Goal: Check status: Check status

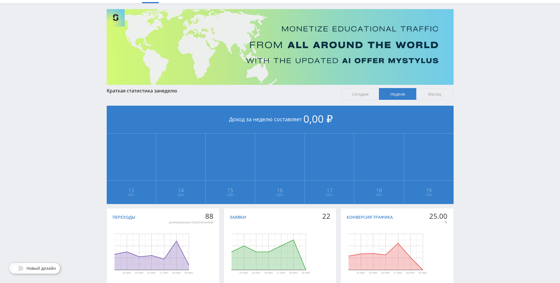
scroll to position [18, 0]
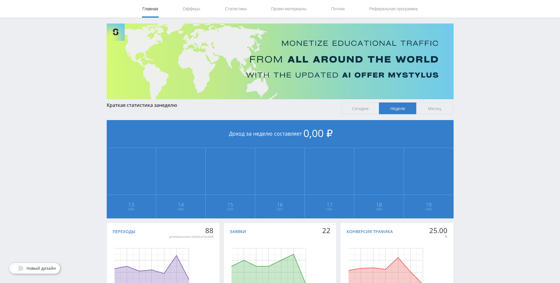
drag, startPoint x: 479, startPoint y: 211, endPoint x: 478, endPoint y: 200, distance: 11.2
drag, startPoint x: 483, startPoint y: 215, endPoint x: 474, endPoint y: 201, distance: 15.9
click at [473, 201] on div "Telegram-канал Инструменты База знаний Ваш менеджер: Alex Alex Online @edugram_…" at bounding box center [280, 156] width 560 height 349
click at [474, 205] on div "Telegram-канал Инструменты База знаний Ваш менеджер: Alex Alex Online @edugram_…" at bounding box center [280, 156] width 560 height 349
drag, startPoint x: 474, startPoint y: 205, endPoint x: 469, endPoint y: 198, distance: 8.4
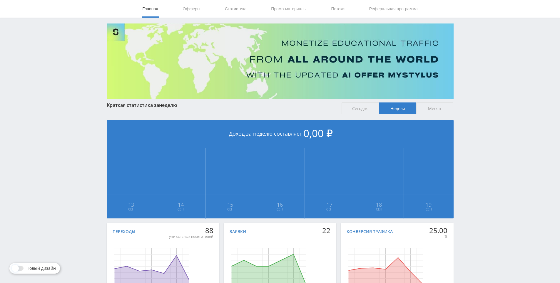
click at [473, 205] on div "Telegram-канал Инструменты База знаний Ваш менеджер: Alex Alex Online @edugram_…" at bounding box center [280, 156] width 560 height 349
click at [466, 192] on div "Telegram-канал Инструменты База знаний Ваш менеджер: Alex Alex Online @edugram_…" at bounding box center [280, 156] width 560 height 349
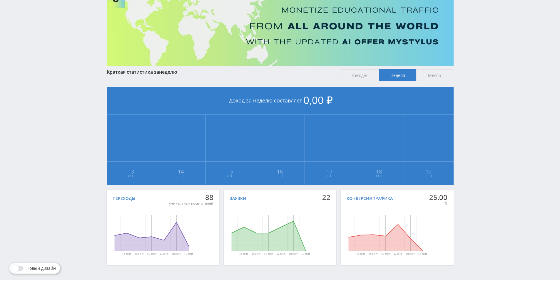
drag, startPoint x: 487, startPoint y: 201, endPoint x: 491, endPoint y: 223, distance: 22.5
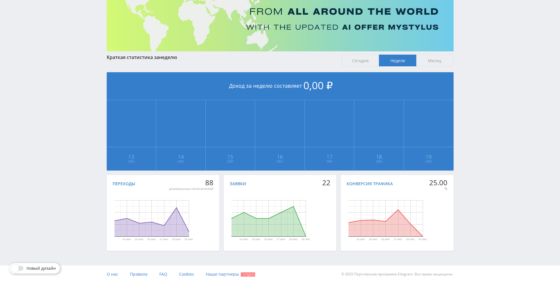
drag, startPoint x: 492, startPoint y: 186, endPoint x: 485, endPoint y: 238, distance: 52.0
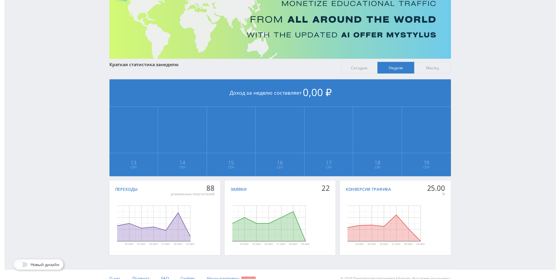
scroll to position [0, 0]
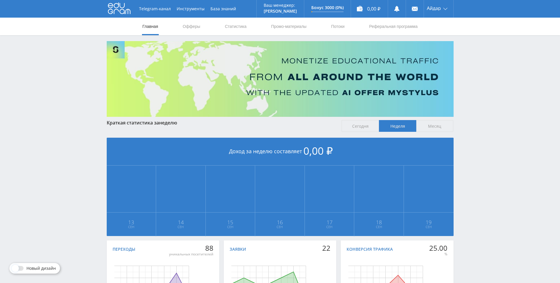
drag, startPoint x: 485, startPoint y: 238, endPoint x: 478, endPoint y: 185, distance: 52.7
drag, startPoint x: 479, startPoint y: 179, endPoint x: 479, endPoint y: 167, distance: 12.0
click at [479, 135] on div "Telegram-канал Инструменты База знаний Ваш менеджер: Alex Alex Online @edugram_…" at bounding box center [280, 174] width 560 height 349
click at [478, 136] on div "Telegram-канал Инструменты База знаний Ваш менеджер: Alex Alex Online @edugram_…" at bounding box center [280, 174] width 560 height 349
click at [477, 111] on div "Telegram-канал Инструменты База знаний Ваш менеджер: Alex Alex Online @edugram_…" at bounding box center [280, 174] width 560 height 349
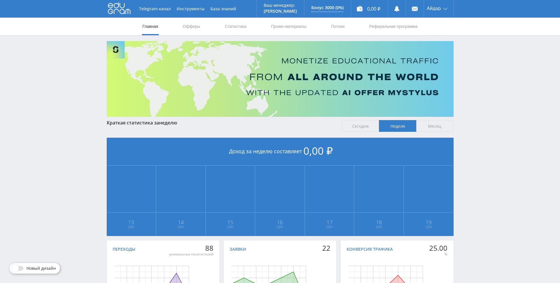
click at [358, 125] on span "Сегодня" at bounding box center [359, 126] width 37 height 12
click at [0, 0] on input "Сегодня" at bounding box center [0, 0] width 0 height 0
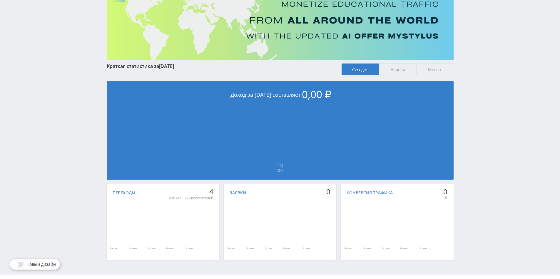
drag, startPoint x: 484, startPoint y: 157, endPoint x: 489, endPoint y: 182, distance: 25.4
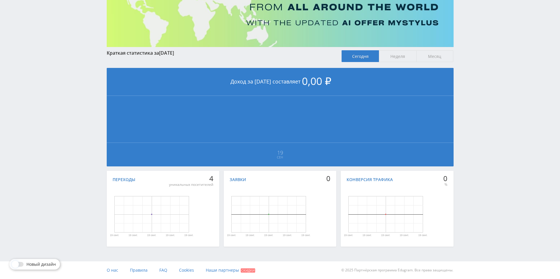
drag, startPoint x: 497, startPoint y: 158, endPoint x: 488, endPoint y: 147, distance: 13.8
click at [483, 143] on div "Telegram-канал Инструменты База знаний Ваш менеджер: Alex Alex Online @edugram_…" at bounding box center [280, 104] width 560 height 349
click at [487, 151] on div "Telegram-канал Инструменты База знаний Ваш менеджер: Alex Alex Online @edugram_…" at bounding box center [280, 104] width 560 height 349
click at [488, 124] on div "Telegram-канал Инструменты База знаний Ваш менеджер: Alex Alex Online @edugram_…" at bounding box center [280, 104] width 560 height 349
click at [490, 136] on div "Telegram-канал Инструменты База знаний Ваш менеджер: Alex Alex Online @edugram_…" at bounding box center [280, 104] width 560 height 349
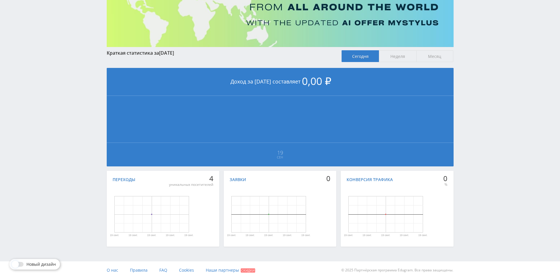
drag, startPoint x: 490, startPoint y: 136, endPoint x: 484, endPoint y: 126, distance: 11.9
click at [484, 126] on div "Telegram-канал Инструменты База знаний Ваш менеджер: Alex Alex Online @edugram_…" at bounding box center [280, 104] width 560 height 349
click at [394, 53] on span "Неделя" at bounding box center [397, 56] width 37 height 12
click at [0, 0] on input "Неделя" at bounding box center [0, 0] width 0 height 0
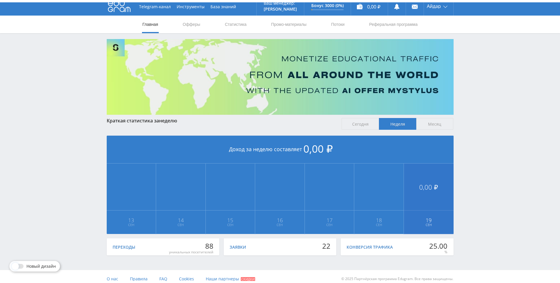
scroll to position [66, 0]
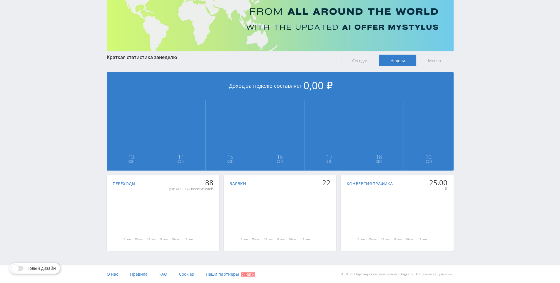
drag, startPoint x: 463, startPoint y: 134, endPoint x: 468, endPoint y: 142, distance: 9.5
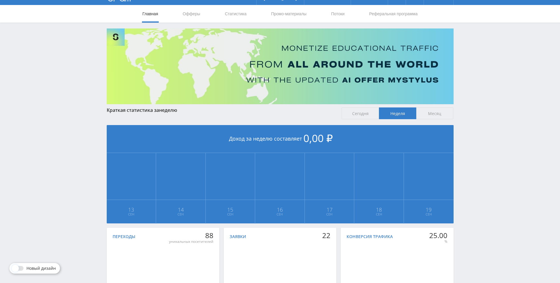
drag, startPoint x: 466, startPoint y: 115, endPoint x: 465, endPoint y: 109, distance: 6.3
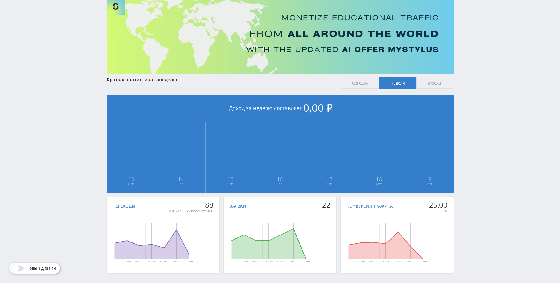
drag, startPoint x: 467, startPoint y: 123, endPoint x: 481, endPoint y: 157, distance: 36.3
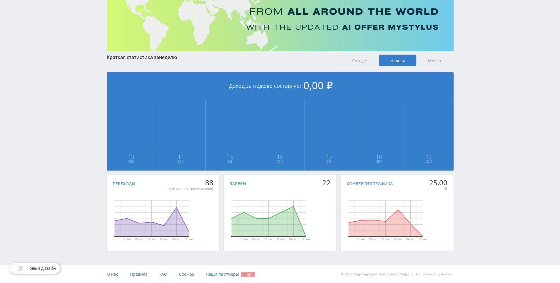
drag, startPoint x: 478, startPoint y: 129, endPoint x: 470, endPoint y: 113, distance: 17.9
click at [470, 113] on div "Telegram-канал Инструменты База знаний Ваш менеджер: [PERSON_NAME] Online @edug…" at bounding box center [280, 108] width 560 height 349
click at [422, 62] on span "Месяц" at bounding box center [434, 61] width 37 height 12
click at [0, 0] on input "Месяц" at bounding box center [0, 0] width 0 height 0
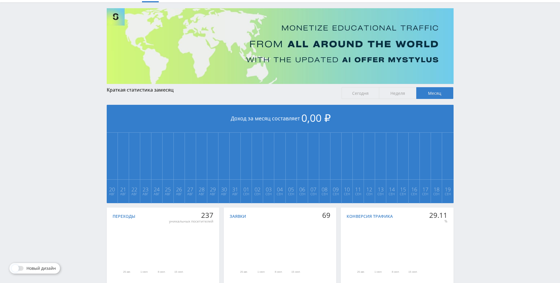
scroll to position [0, 0]
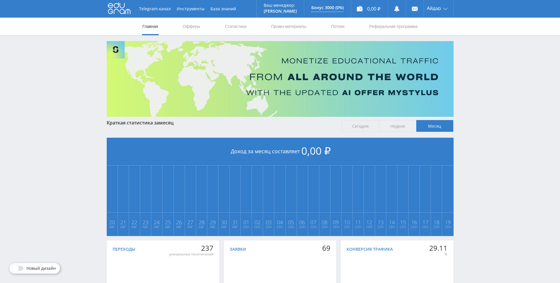
drag, startPoint x: 540, startPoint y: 203, endPoint x: 439, endPoint y: 107, distance: 138.8
click at [244, 25] on link "Статистика" at bounding box center [235, 27] width 23 height 18
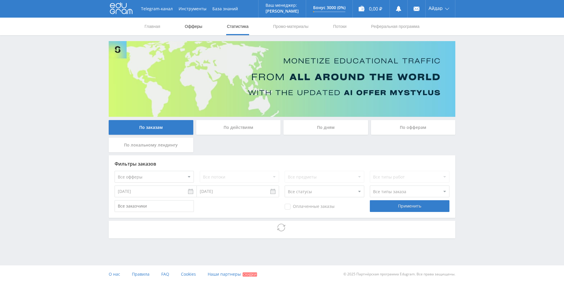
click at [184, 32] on link "Офферы" at bounding box center [193, 27] width 19 height 18
click at [232, 25] on link "Статистика" at bounding box center [237, 27] width 23 height 18
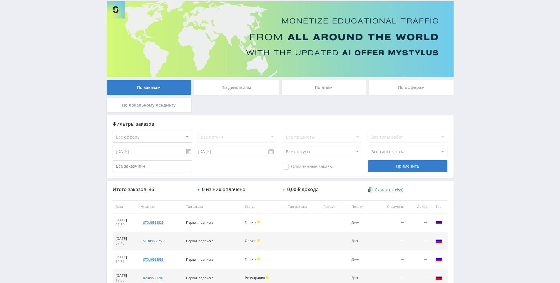
scroll to position [118, 0]
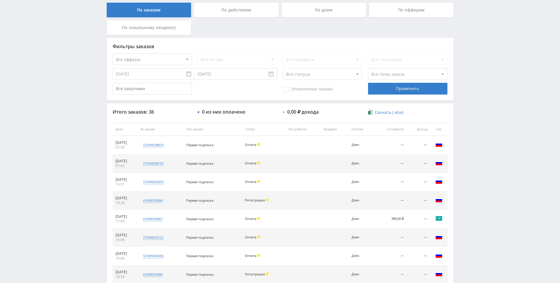
drag, startPoint x: 312, startPoint y: 173, endPoint x: 320, endPoint y: 151, distance: 23.5
drag, startPoint x: 312, startPoint y: 145, endPoint x: 314, endPoint y: 158, distance: 12.4
click at [313, 152] on td at bounding box center [302, 145] width 35 height 19
click at [315, 159] on td at bounding box center [302, 164] width 35 height 19
drag, startPoint x: 302, startPoint y: 150, endPoint x: 303, endPoint y: 153, distance: 4.1
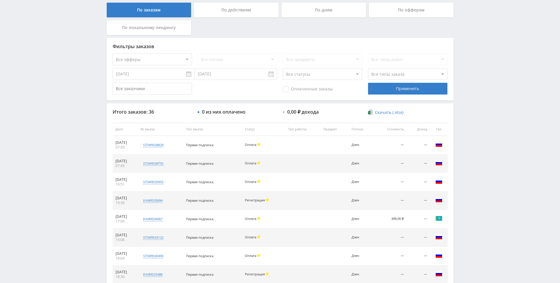
click at [302, 150] on td at bounding box center [302, 145] width 35 height 19
click at [304, 154] on td at bounding box center [302, 145] width 35 height 19
drag, startPoint x: 304, startPoint y: 154, endPoint x: 301, endPoint y: 151, distance: 3.5
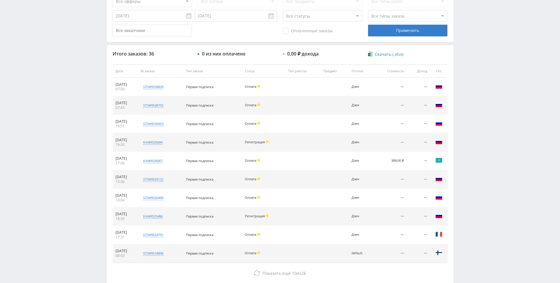
scroll to position [210, 0]
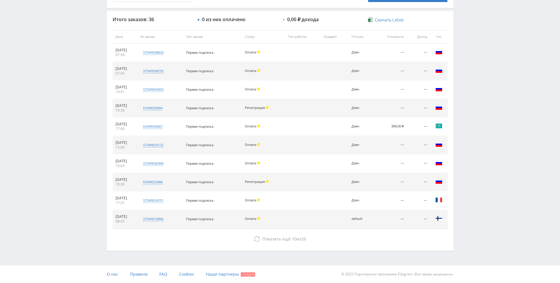
drag, startPoint x: 297, startPoint y: 174, endPoint x: 302, endPoint y: 217, distance: 42.7
click at [310, 181] on td at bounding box center [302, 182] width 35 height 19
drag, startPoint x: 309, startPoint y: 178, endPoint x: 306, endPoint y: 132, distance: 45.7
click at [304, 123] on td at bounding box center [302, 127] width 35 height 19
drag, startPoint x: 304, startPoint y: 114, endPoint x: 302, endPoint y: 108, distance: 6.4
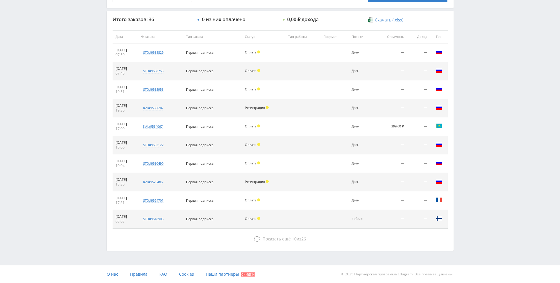
click at [293, 85] on td at bounding box center [302, 90] width 35 height 19
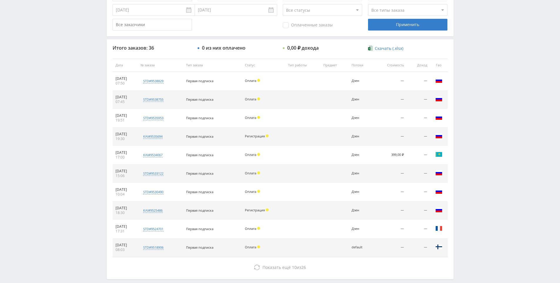
drag, startPoint x: 309, startPoint y: 113, endPoint x: 297, endPoint y: 74, distance: 40.1
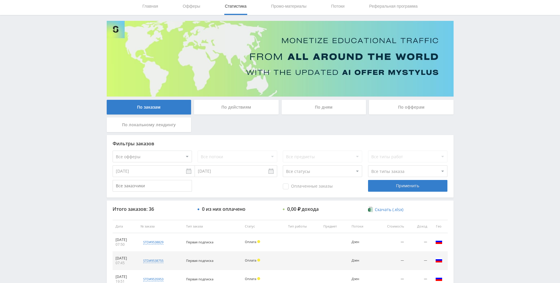
scroll to position [34, 0]
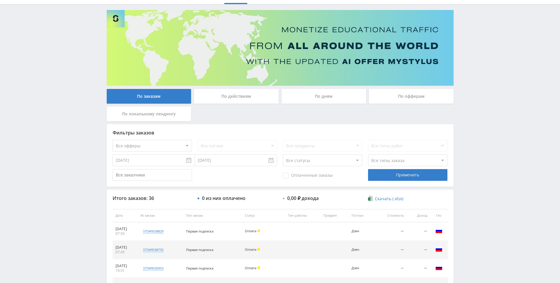
drag, startPoint x: 282, startPoint y: 150, endPoint x: 282, endPoint y: 165, distance: 14.7
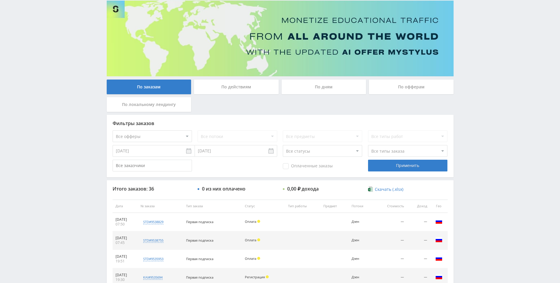
drag, startPoint x: 299, startPoint y: 221, endPoint x: 281, endPoint y: 174, distance: 50.9
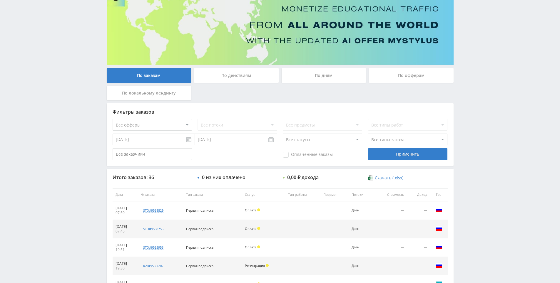
drag, startPoint x: 287, startPoint y: 187, endPoint x: 287, endPoint y: 204, distance: 17.6
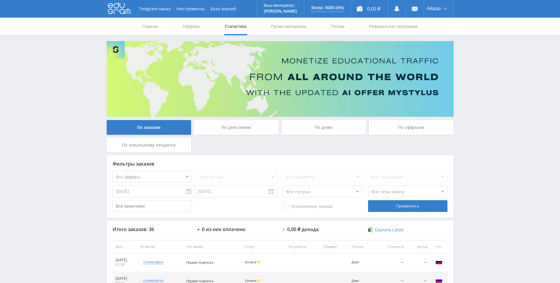
scroll to position [59, 0]
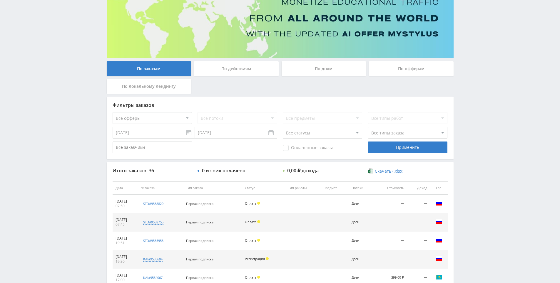
drag, startPoint x: 0, startPoint y: 0, endPoint x: 470, endPoint y: 101, distance: 480.3
click at [467, 95] on div "Telegram-канал Инструменты База знаний Ваш менеджер: Alex Alex Online @edugram_…" at bounding box center [280, 187] width 560 height 493
click at [473, 98] on div "Telegram-канал Инструменты База знаний Ваш менеджер: Alex Alex Online @edugram_…" at bounding box center [280, 187] width 560 height 493
click at [473, 85] on div "Telegram-канал Инструменты База знаний Ваш менеджер: [PERSON_NAME] Online @edug…" at bounding box center [280, 187] width 560 height 493
click at [476, 93] on div "Telegram-канал Инструменты База знаний Ваш менеджер: Alex Alex Online @edugram_…" at bounding box center [280, 187] width 560 height 493
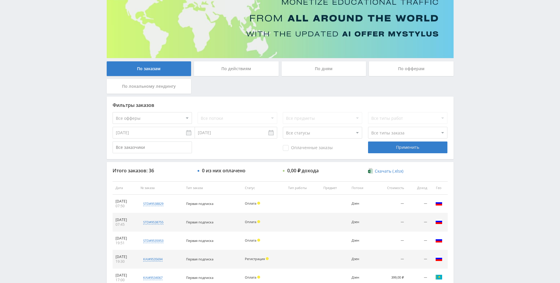
click at [476, 93] on div "Telegram-канал Инструменты База знаний Ваш менеджер: Alex Alex Online @edugram_…" at bounding box center [280, 187] width 560 height 493
click at [478, 84] on div "Telegram-канал Инструменты База знаний Ваш менеджер: Alex Alex Online @edugram_…" at bounding box center [280, 187] width 560 height 493
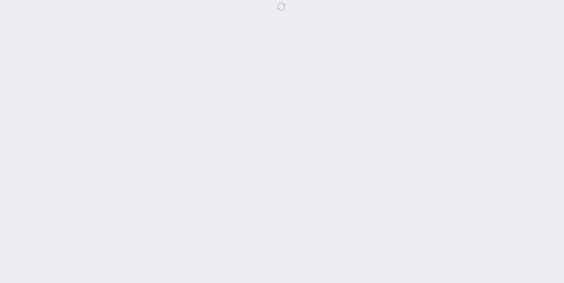
click at [473, 84] on body at bounding box center [282, 141] width 564 height 283
click at [474, 65] on body at bounding box center [282, 141] width 564 height 283
click at [472, 44] on body at bounding box center [282, 141] width 564 height 283
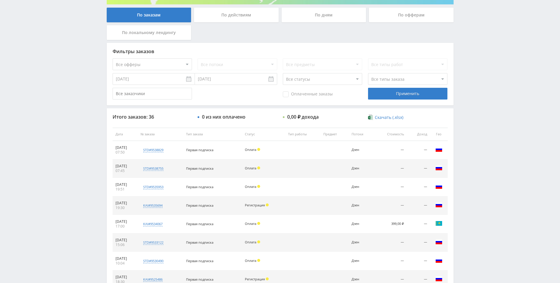
drag, startPoint x: 471, startPoint y: 76, endPoint x: 474, endPoint y: 93, distance: 17.0
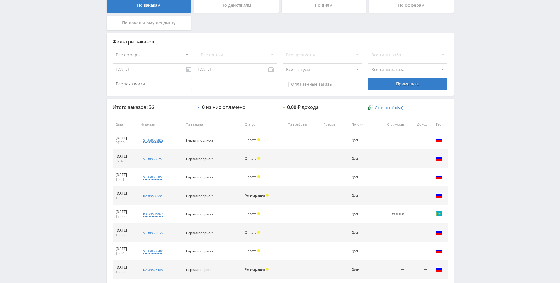
drag, startPoint x: 476, startPoint y: 90, endPoint x: 481, endPoint y: 53, distance: 37.4
click at [481, 53] on div "Telegram-канал Инструменты База знаний Ваш менеджер: [PERSON_NAME] Online @edug…" at bounding box center [280, 124] width 560 height 493
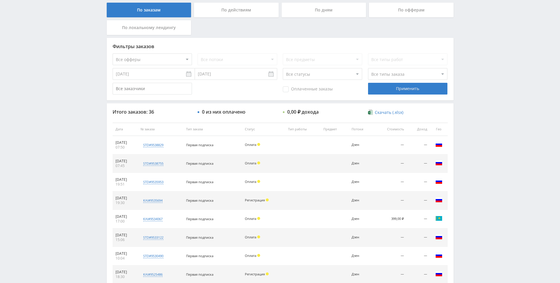
scroll to position [118, 0]
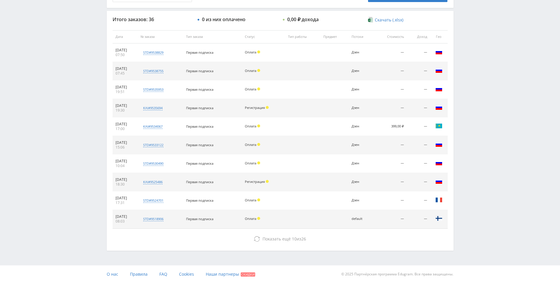
drag, startPoint x: 342, startPoint y: 132, endPoint x: 338, endPoint y: 159, distance: 27.3
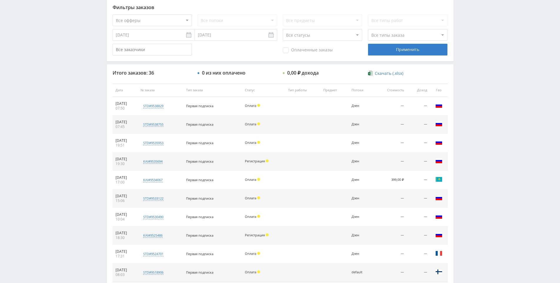
drag, startPoint x: 326, startPoint y: 151, endPoint x: 263, endPoint y: 38, distance: 128.9
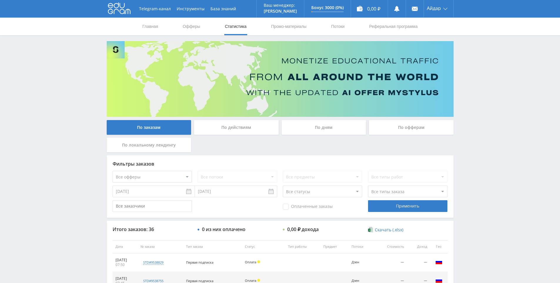
drag, startPoint x: 490, startPoint y: 133, endPoint x: 483, endPoint y: 83, distance: 50.1
click at [483, 82] on div "Telegram-канал Инструменты База знаний Ваш менеджер: [PERSON_NAME] Online @edug…" at bounding box center [280, 246] width 560 height 493
drag, startPoint x: 483, startPoint y: 82, endPoint x: 477, endPoint y: 59, distance: 24.0
click at [477, 59] on div "Telegram-канал Инструменты База знаний Ваш менеджер: [PERSON_NAME] Online @edug…" at bounding box center [280, 246] width 560 height 493
drag, startPoint x: 466, startPoint y: 147, endPoint x: 475, endPoint y: 143, distance: 9.4
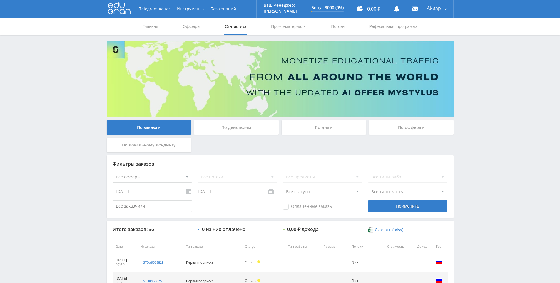
drag, startPoint x: 488, startPoint y: 122, endPoint x: 458, endPoint y: 114, distance: 30.8
click at [486, 120] on div "Telegram-канал Инструменты База знаний Ваш менеджер: [PERSON_NAME] Online @edug…" at bounding box center [280, 246] width 560 height 493
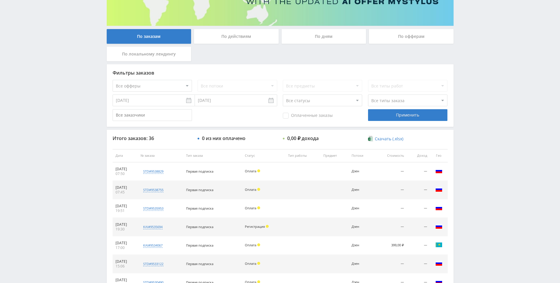
scroll to position [104, 0]
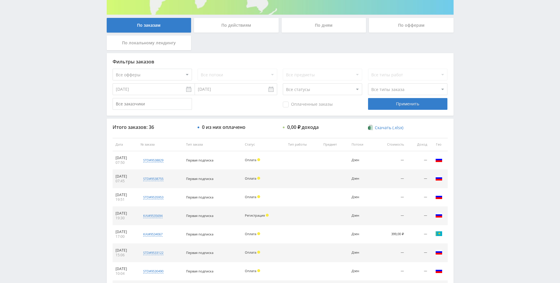
drag, startPoint x: 484, startPoint y: 168, endPoint x: 483, endPoint y: 173, distance: 4.4
